Goal: Task Accomplishment & Management: Manage account settings

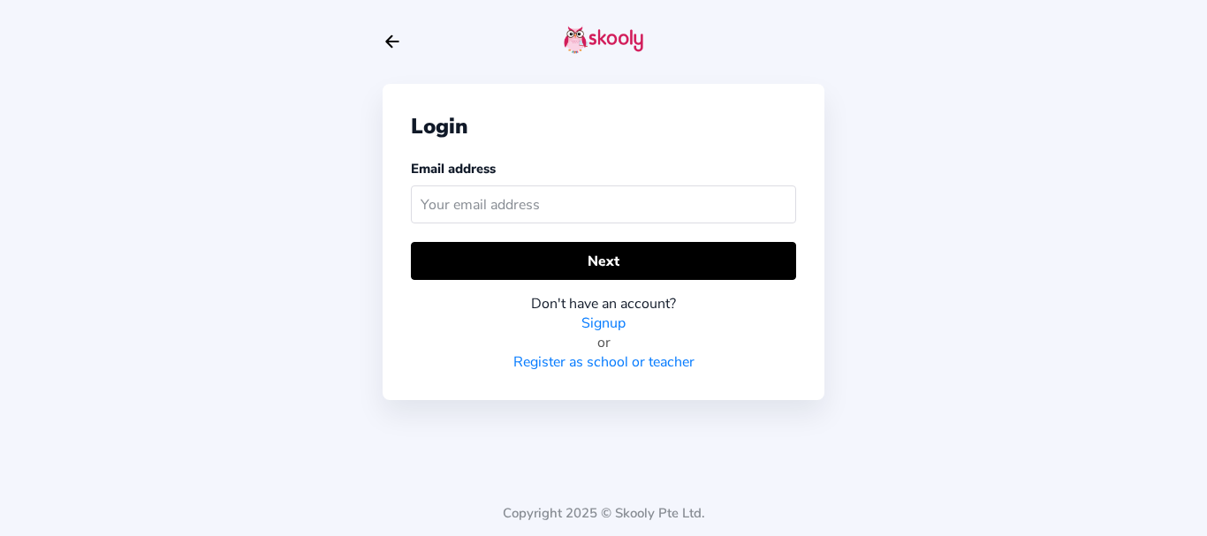
click at [591, 214] on input "text" at bounding box center [603, 205] width 385 height 38
type input "skoolypreschool@mailinator.com"
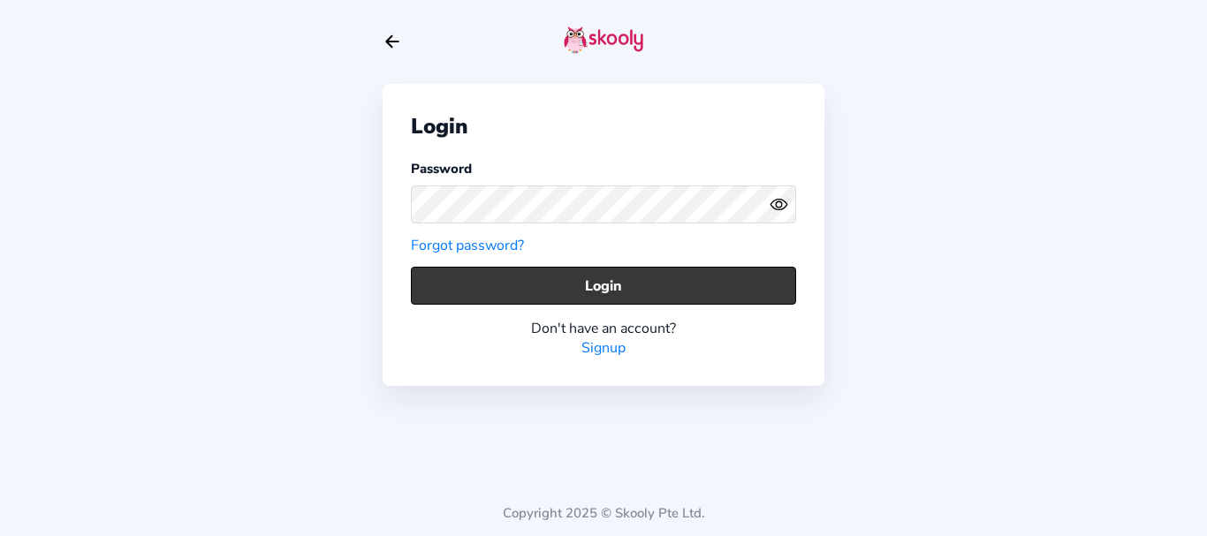
click at [507, 300] on button "Login" at bounding box center [603, 286] width 385 height 38
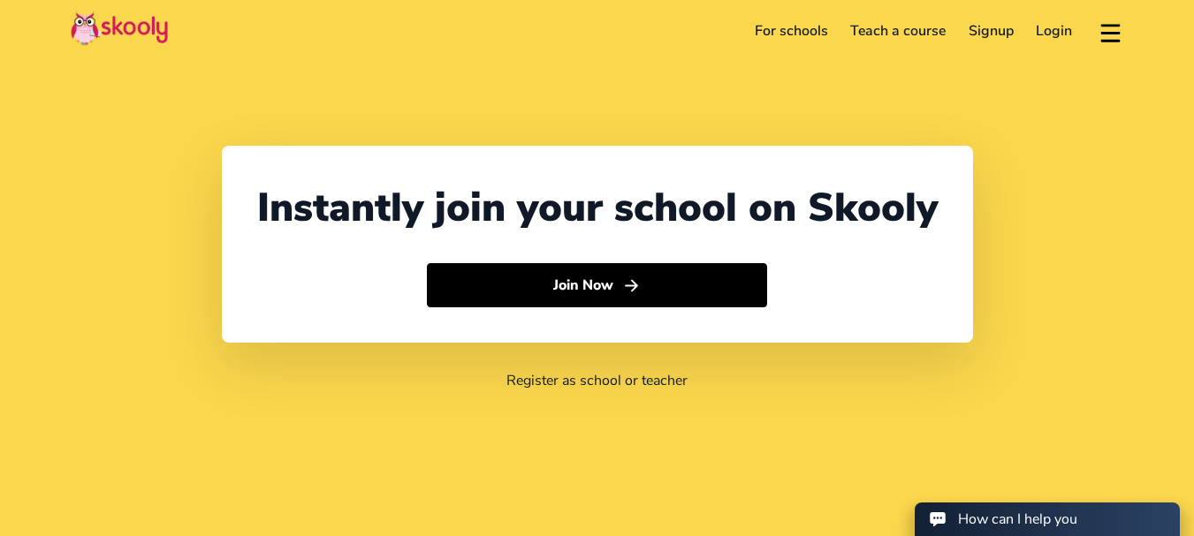
click at [1056, 34] on link "Login" at bounding box center [1054, 31] width 59 height 28
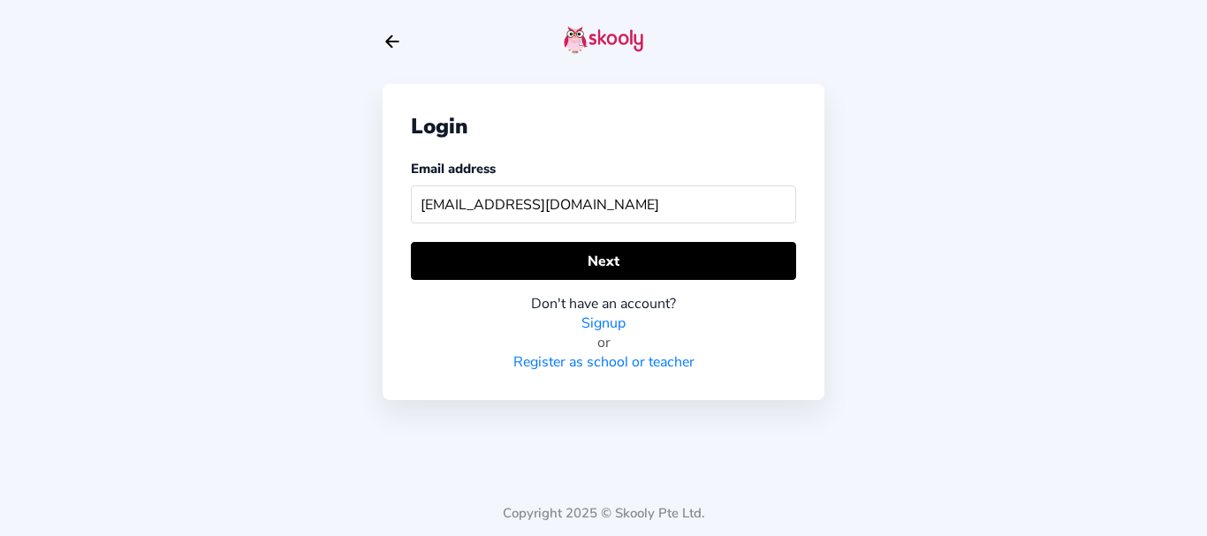
type input "[EMAIL_ADDRESS][DOMAIN_NAME]"
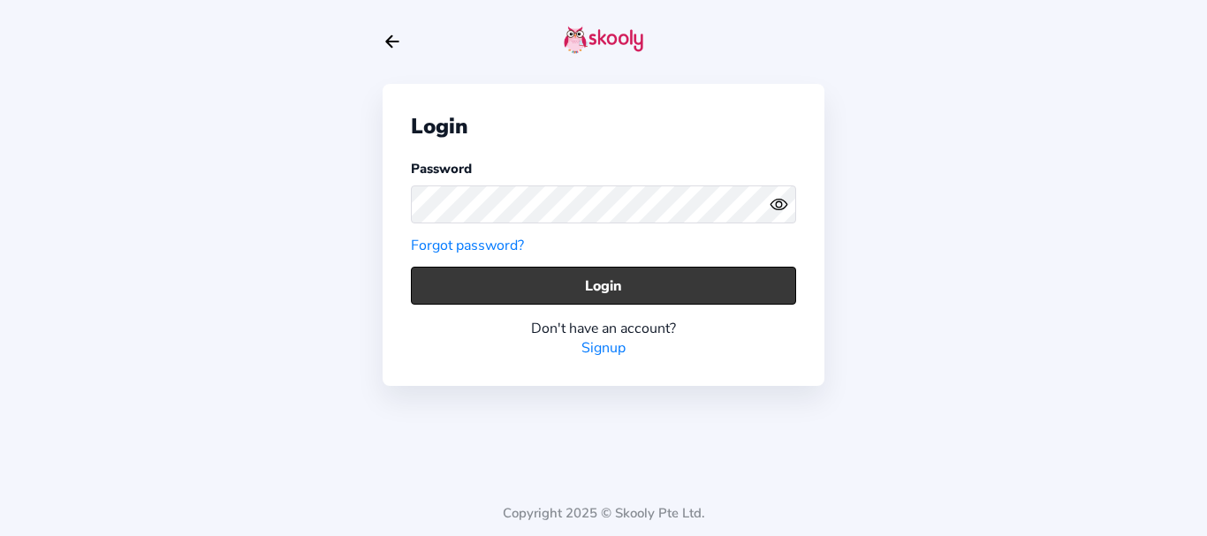
click at [545, 294] on button "Login" at bounding box center [603, 286] width 385 height 38
